Goal: Navigation & Orientation: Find specific page/section

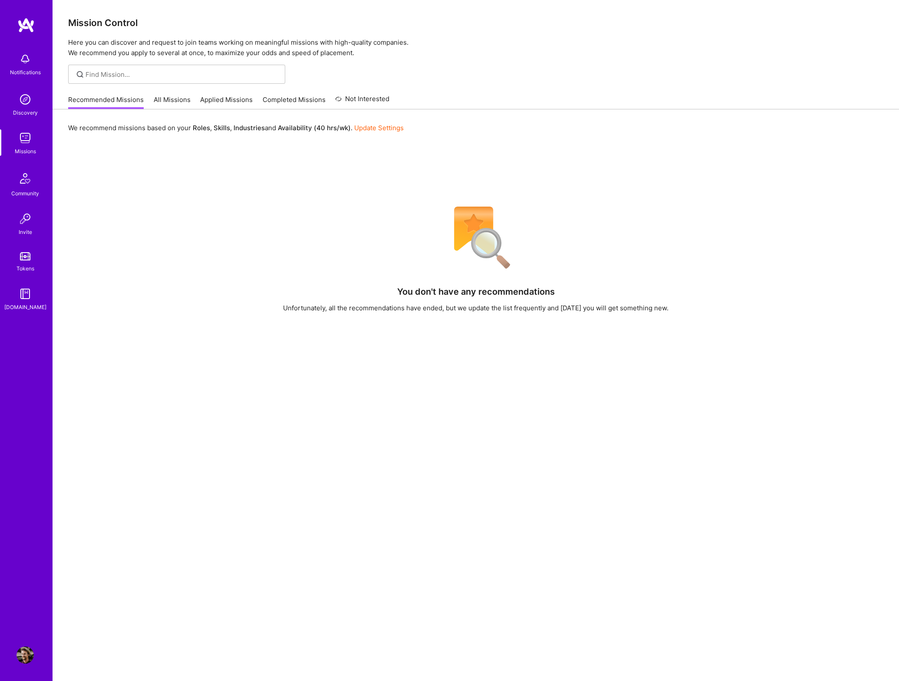
click at [24, 659] on img at bounding box center [24, 654] width 17 height 17
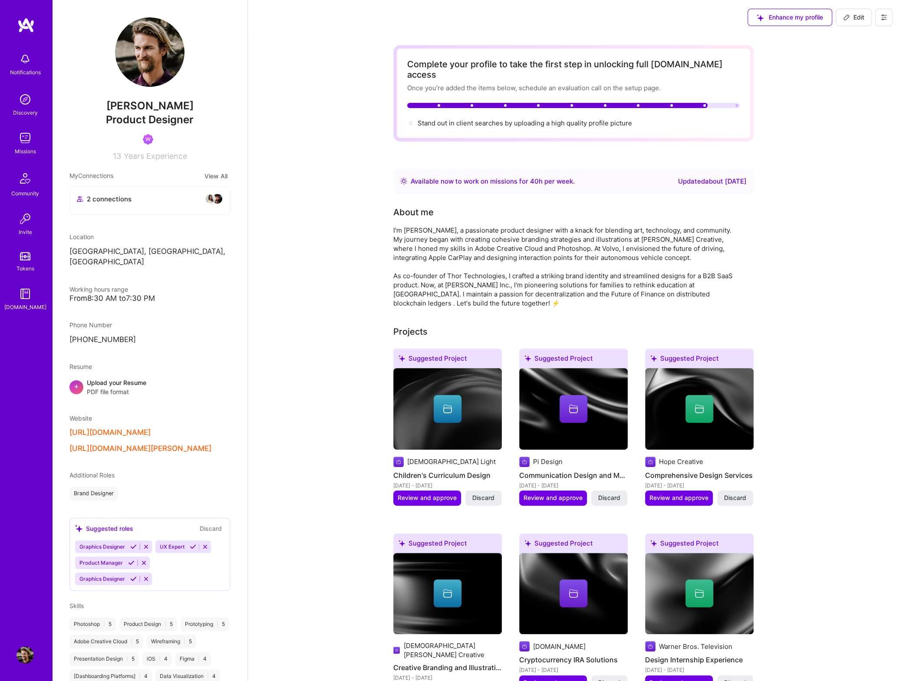
click at [24, 136] on img at bounding box center [24, 137] width 17 height 17
